Goal: Transaction & Acquisition: Purchase product/service

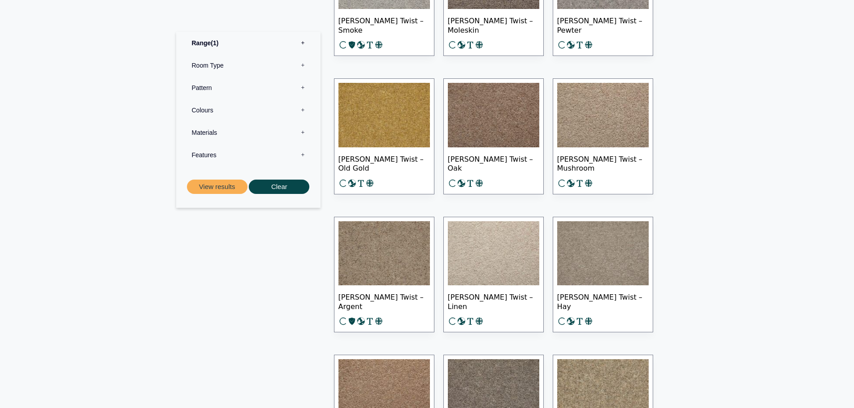
scroll to position [896, 0]
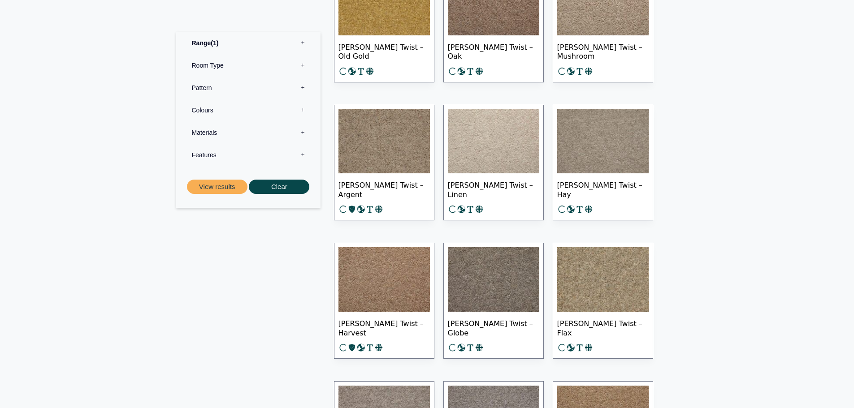
click at [607, 139] on img at bounding box center [602, 141] width 91 height 65
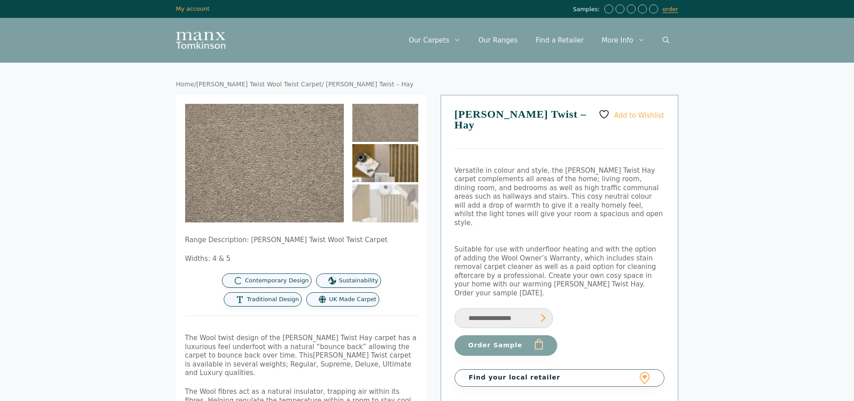
click at [418, 158] on img at bounding box center [385, 163] width 66 height 38
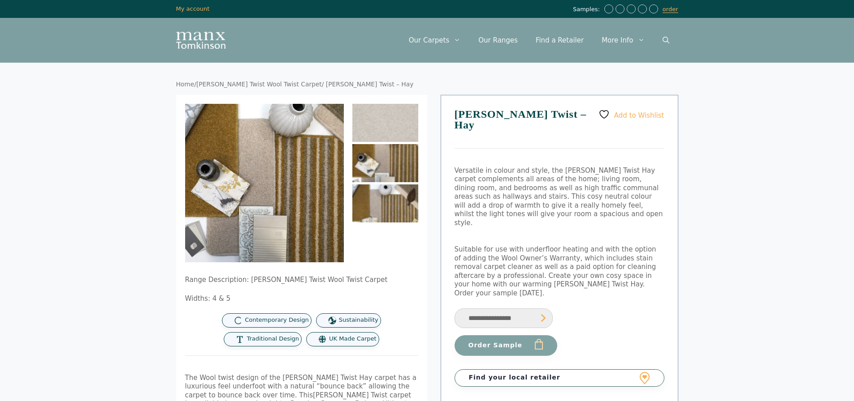
click at [393, 204] on img at bounding box center [385, 204] width 66 height 38
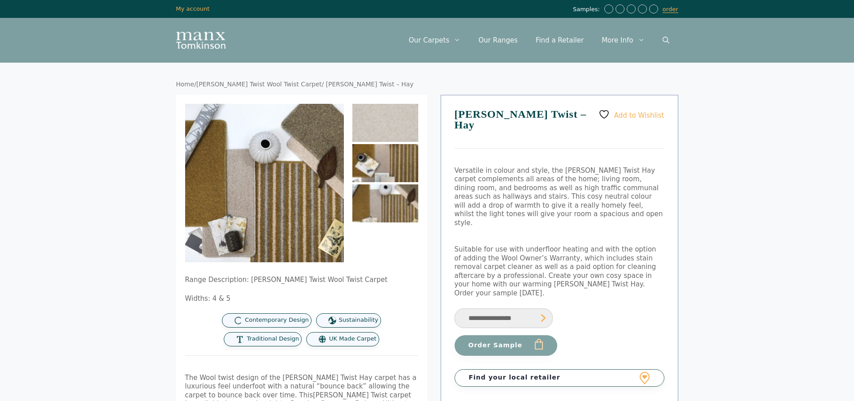
click at [393, 164] on img at bounding box center [385, 163] width 66 height 38
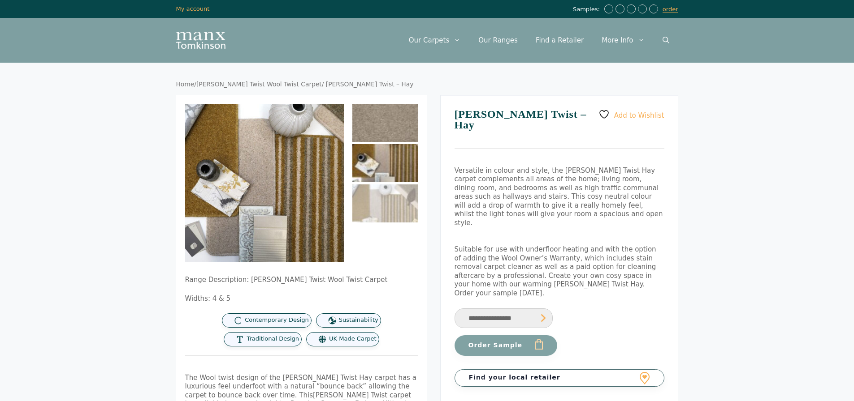
click at [382, 119] on img at bounding box center [385, 123] width 66 height 38
